Goal: Transaction & Acquisition: Purchase product/service

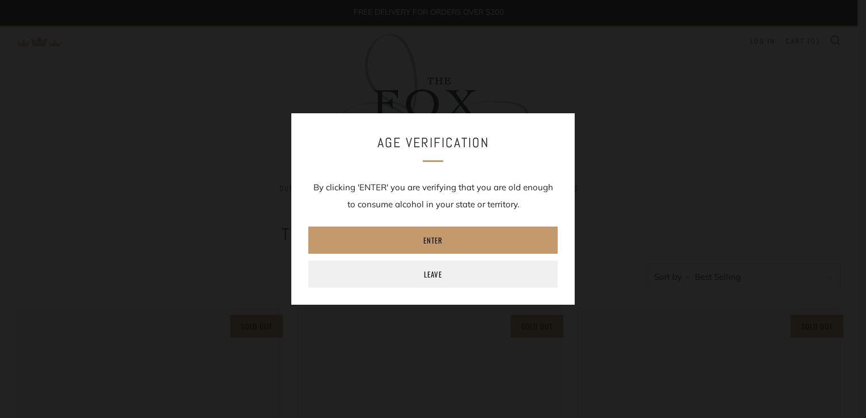
select select "best-selling"
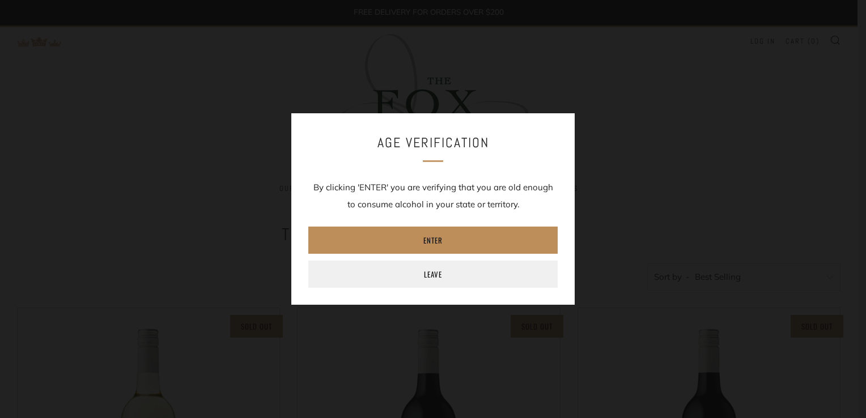
click at [350, 241] on link "Enter" at bounding box center [432, 240] width 249 height 27
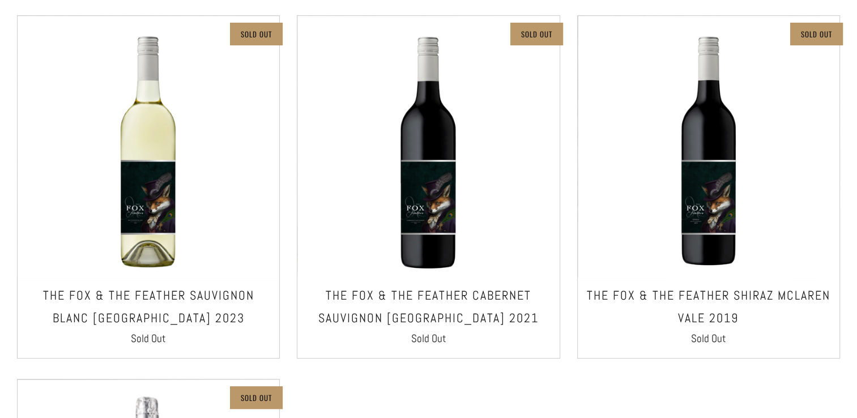
scroll to position [283, 0]
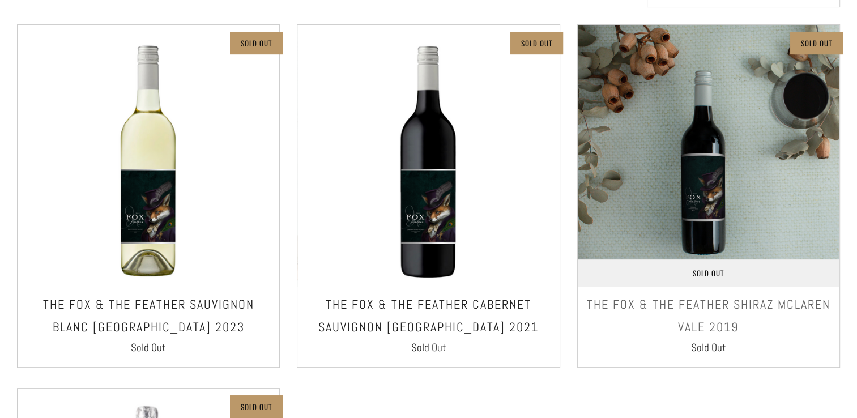
click at [610, 217] on img at bounding box center [709, 156] width 262 height 262
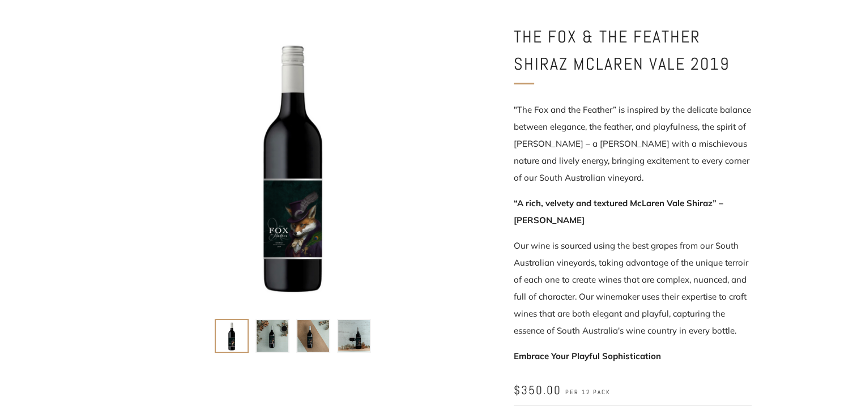
scroll to position [227, 0]
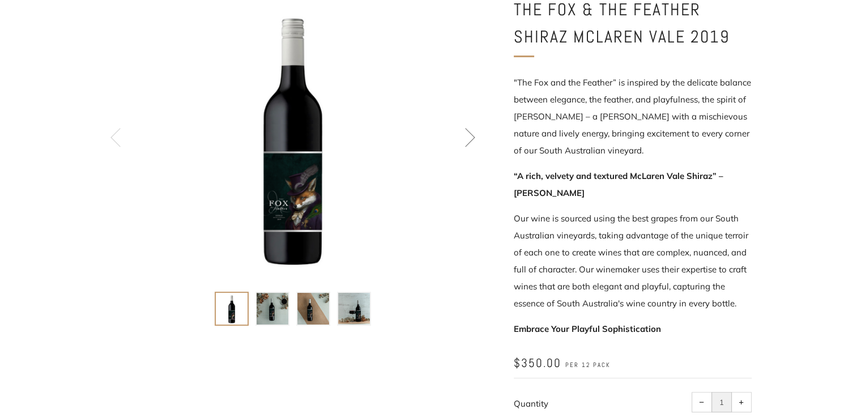
click at [308, 176] on div at bounding box center [293, 137] width 282 height 282
